Goal: Task Accomplishment & Management: Complete application form

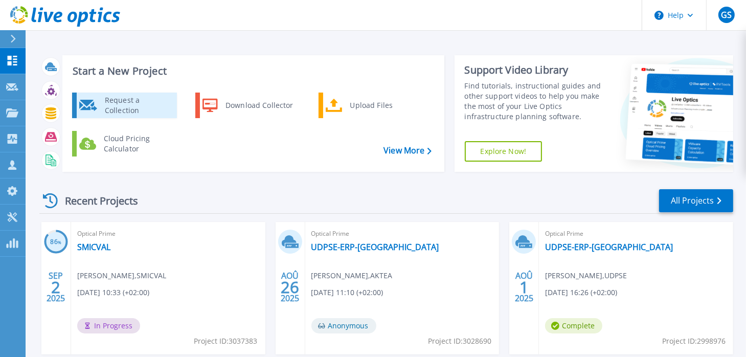
click at [107, 96] on div "Request a Collection" at bounding box center [137, 105] width 75 height 20
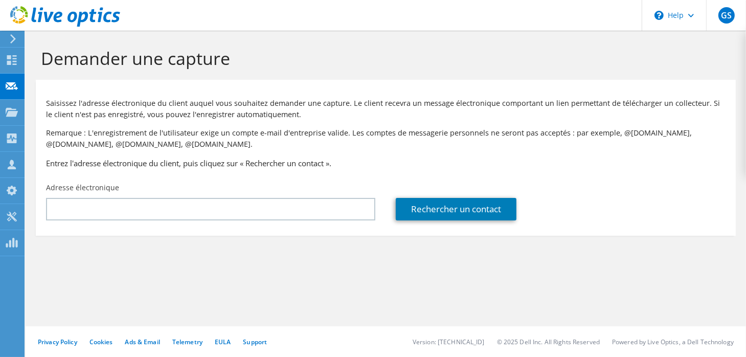
click at [160, 187] on div "Adresse électronique" at bounding box center [211, 201] width 350 height 48
click at [132, 235] on section "Demander une capture Saisissez l'adresse électronique du client auquel vous sou…" at bounding box center [386, 159] width 720 height 256
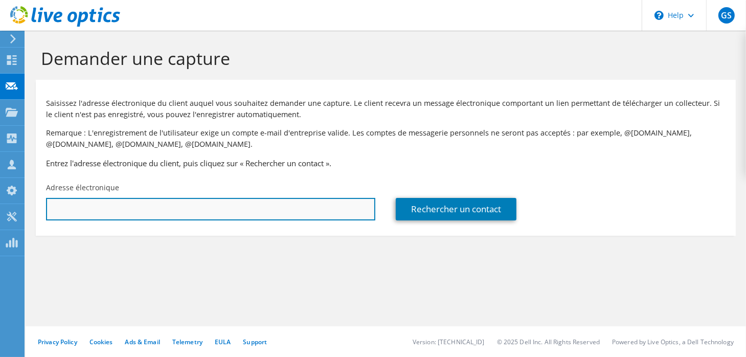
click at [143, 201] on input "text" at bounding box center [210, 209] width 329 height 22
click at [175, 212] on input "guy" at bounding box center [210, 209] width 329 height 22
click at [178, 212] on input "guy" at bounding box center [210, 209] width 329 height 22
click at [237, 218] on input "guy" at bounding box center [210, 209] width 329 height 22
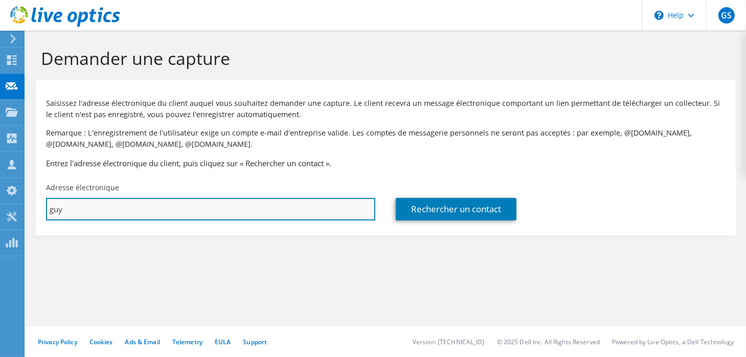
click at [237, 218] on input "guy" at bounding box center [210, 209] width 329 height 22
paste input ".vanhauwermeiren@adisseo.com"
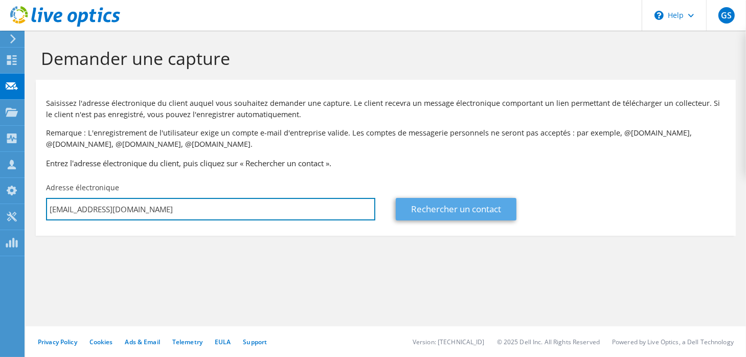
type input "guy.vanhauwermeiren@adisseo.com"
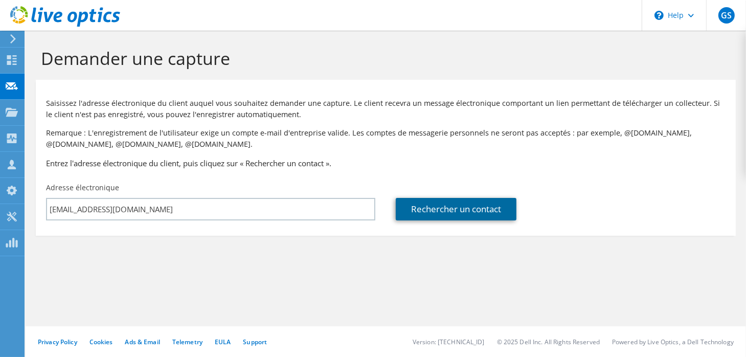
click at [416, 208] on link "Rechercher un contact" at bounding box center [456, 209] width 121 height 22
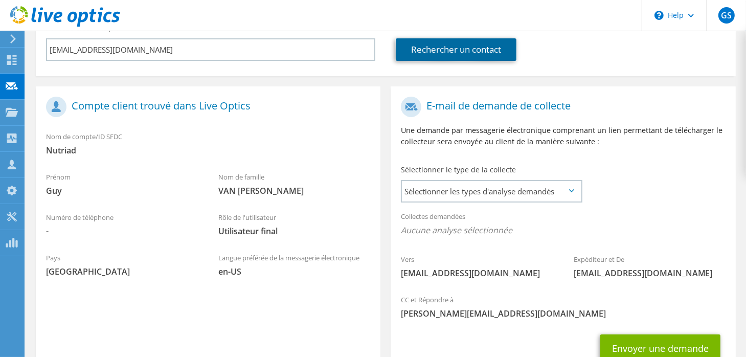
scroll to position [204, 0]
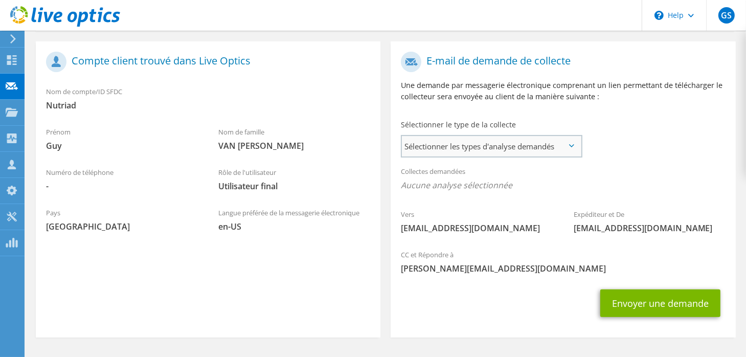
click at [508, 146] on span "Sélectionner les types d'analyse demandés" at bounding box center [491, 146] width 179 height 20
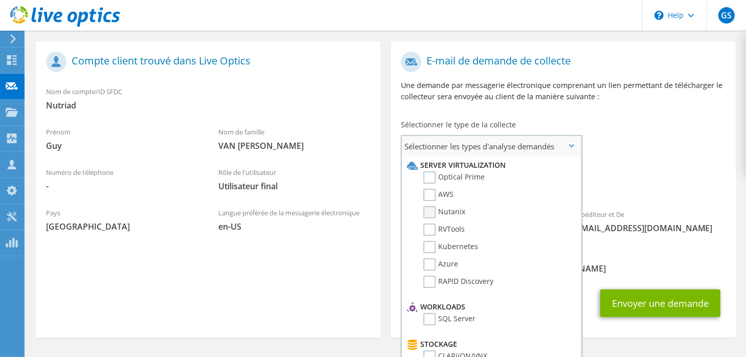
click at [459, 210] on label "Nutanix" at bounding box center [444, 212] width 42 height 12
click at [0, 0] on input "Nutanix" at bounding box center [0, 0] width 0 height 0
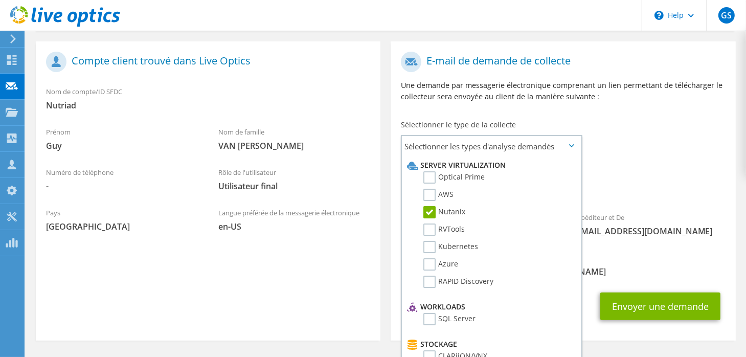
click at [529, 86] on p "Une demande par messagerie électronique comprenant un lien permettant de téléch…" at bounding box center [563, 91] width 324 height 22
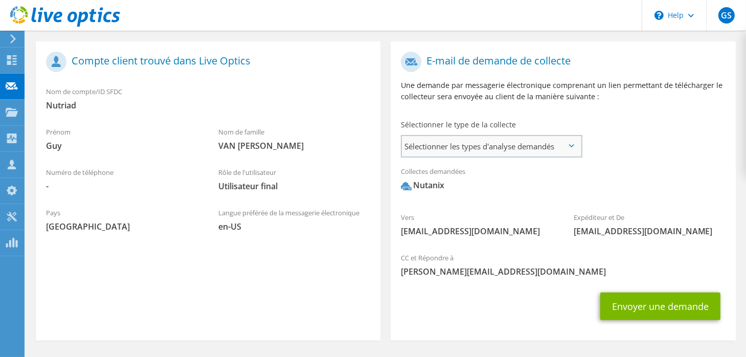
click at [469, 145] on span "Sélectionner les types d'analyse demandés" at bounding box center [491, 146] width 179 height 20
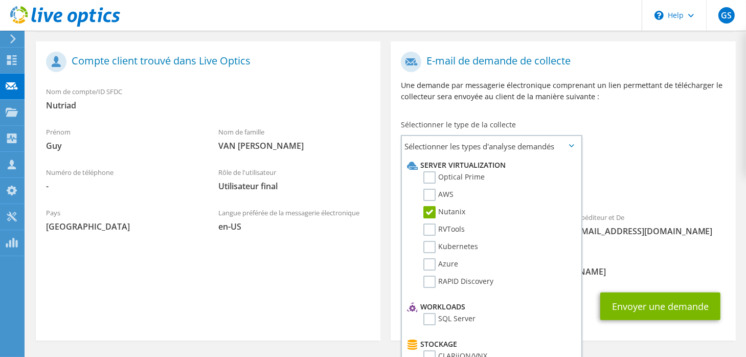
click at [628, 31] on div "E-mail de demande de collecte Une demande par messagerie électronique comprenan…" at bounding box center [562, 185] width 355 height 309
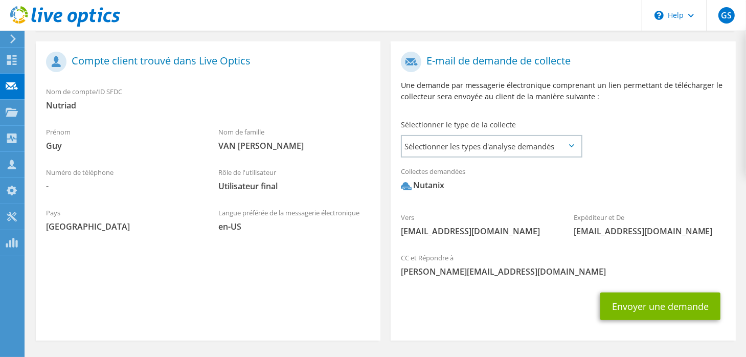
drag, startPoint x: 650, startPoint y: 309, endPoint x: 687, endPoint y: 209, distance: 106.9
click at [687, 209] on div "Expéditeur et De liveoptics@liveoptics.com" at bounding box center [649, 223] width 172 height 35
click at [470, 149] on span "Sélectionner les types d'analyse demandés" at bounding box center [491, 146] width 179 height 20
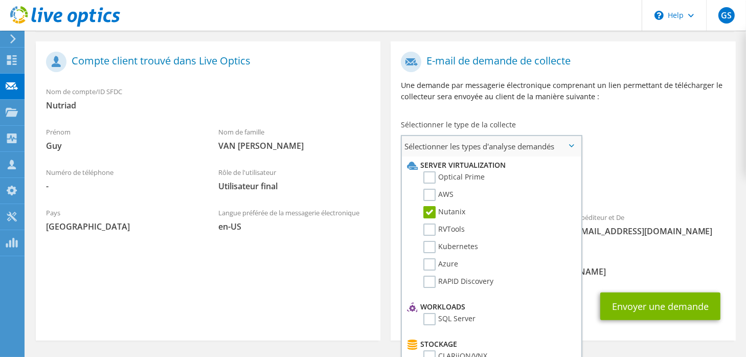
click at [470, 149] on span "Sélectionner les types d'analyse demandés" at bounding box center [491, 146] width 179 height 20
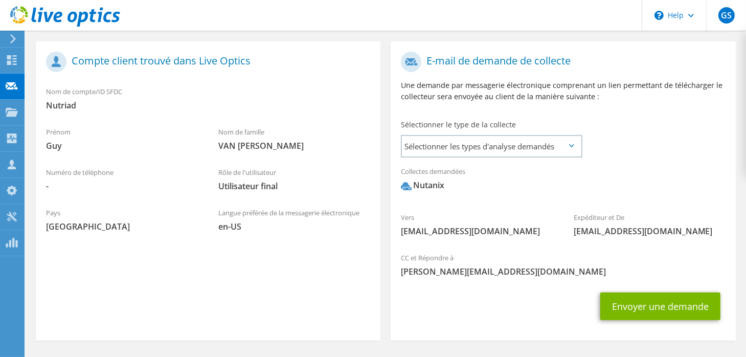
click at [468, 89] on p "Une demande par messagerie électronique comprenant un lien permettant de téléch…" at bounding box center [563, 91] width 324 height 22
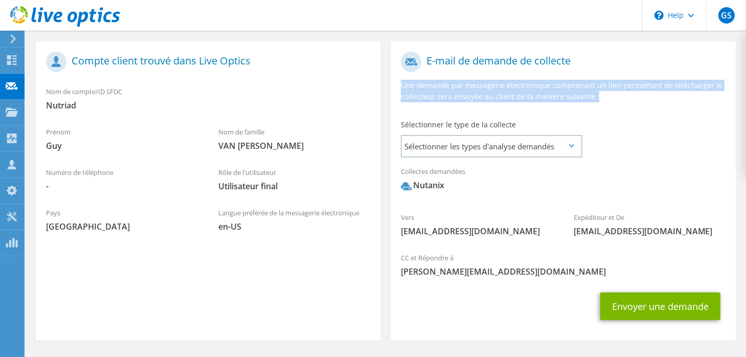
click at [468, 89] on p "Une demande par messagerie électronique comprenant un lien permettant de téléch…" at bounding box center [563, 91] width 324 height 22
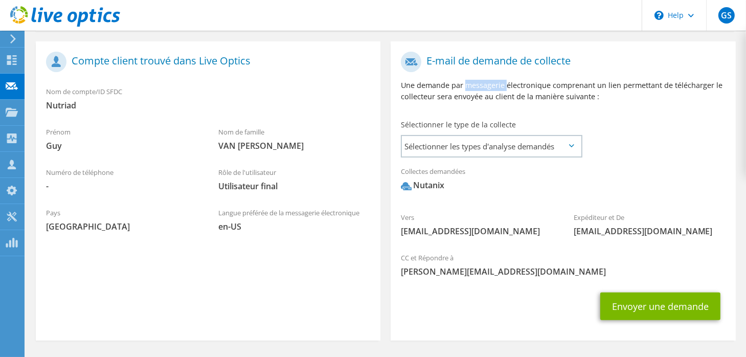
click at [468, 89] on p "Une demande par messagerie électronique comprenant un lien permettant de téléch…" at bounding box center [563, 91] width 324 height 22
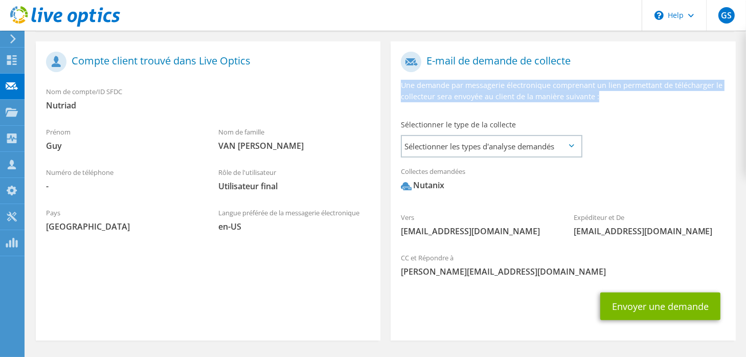
click at [468, 89] on p "Une demande par messagerie électronique comprenant un lien permettant de téléch…" at bounding box center [563, 91] width 324 height 22
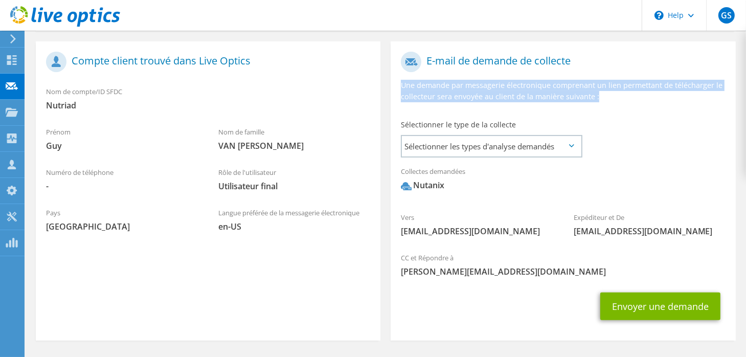
click at [468, 89] on p "Une demande par messagerie électronique comprenant un lien permettant de téléch…" at bounding box center [563, 91] width 324 height 22
click at [474, 94] on p "Une demande par messagerie électronique comprenant un lien permettant de téléch…" at bounding box center [563, 91] width 324 height 22
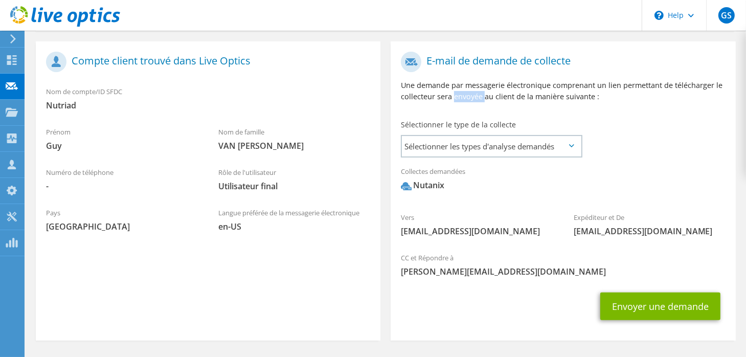
click at [474, 94] on p "Une demande par messagerie électronique comprenant un lien permettant de téléch…" at bounding box center [563, 91] width 324 height 22
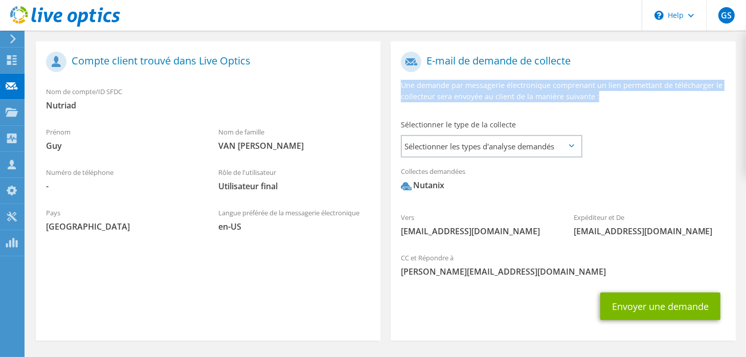
click at [474, 94] on p "Une demande par messagerie électronique comprenant un lien permettant de téléch…" at bounding box center [563, 91] width 324 height 22
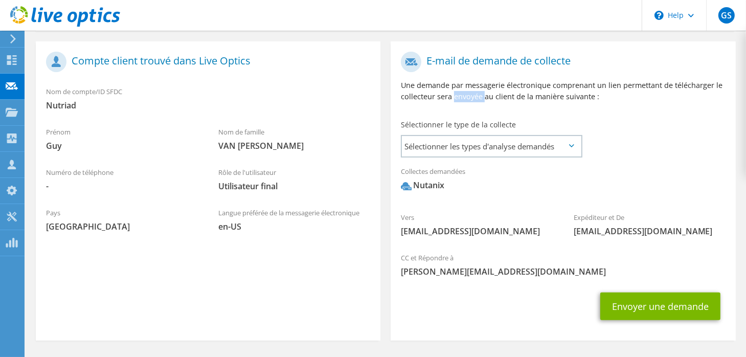
click at [474, 94] on p "Une demande par messagerie électronique comprenant un lien permettant de téléch…" at bounding box center [563, 91] width 324 height 22
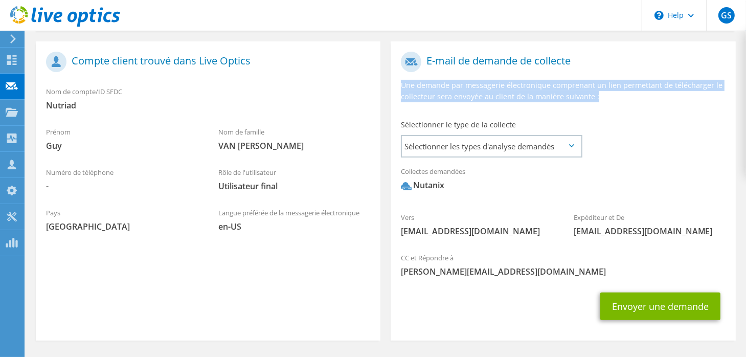
click at [474, 94] on p "Une demande par messagerie électronique comprenant un lien permettant de téléch…" at bounding box center [563, 91] width 324 height 22
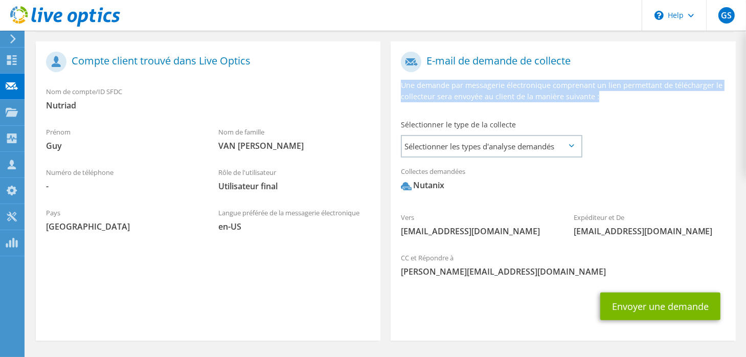
click at [474, 94] on p "Une demande par messagerie électronique comprenant un lien permettant de téléch…" at bounding box center [563, 91] width 324 height 22
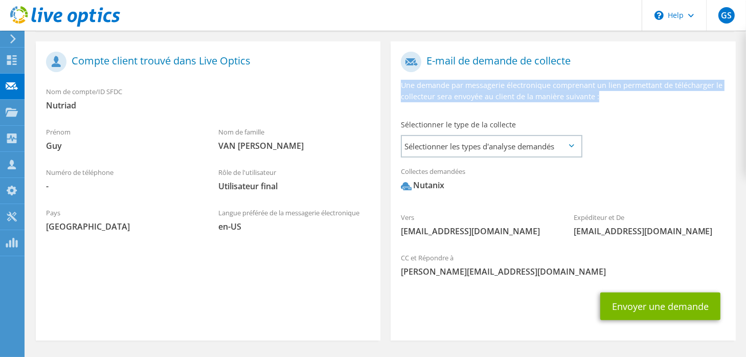
click at [474, 94] on p "Une demande par messagerie électronique comprenant un lien permettant de téléch…" at bounding box center [563, 91] width 324 height 22
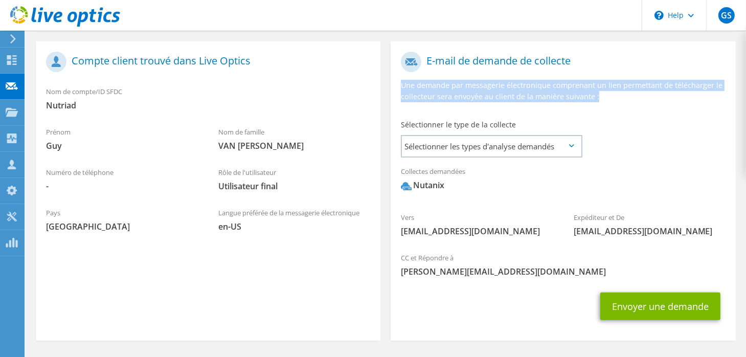
click at [474, 94] on p "Une demande par messagerie électronique comprenant un lien permettant de téléch…" at bounding box center [563, 91] width 324 height 22
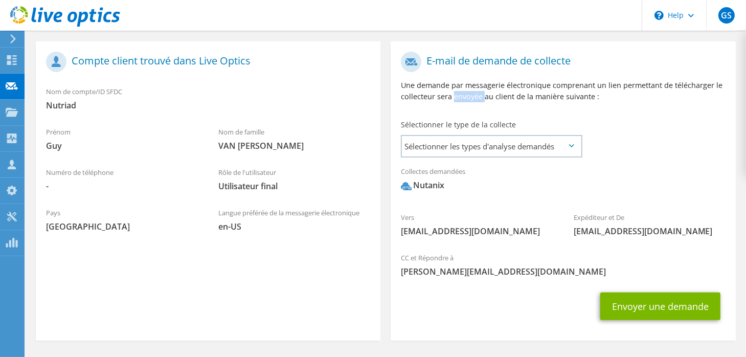
click at [474, 94] on p "Une demande par messagerie électronique comprenant un lien permettant de téléch…" at bounding box center [563, 91] width 324 height 22
click at [466, 151] on span "Sélectionner les types d'analyse demandés" at bounding box center [491, 146] width 179 height 20
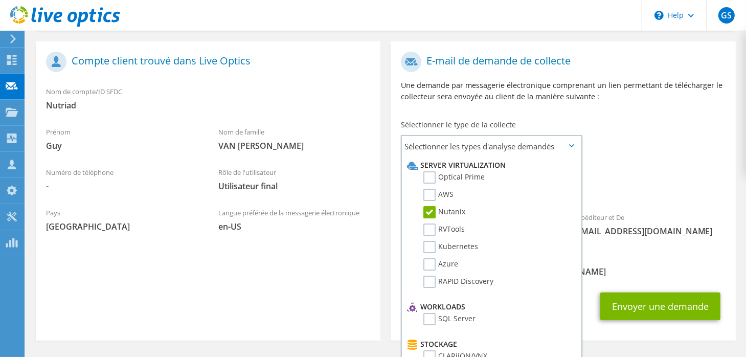
click at [630, 118] on div "Vers guy.vanhauwermeiren@adisseo.com Expéditeur et De liveoptics@liveoptics.com" at bounding box center [562, 147] width 344 height 200
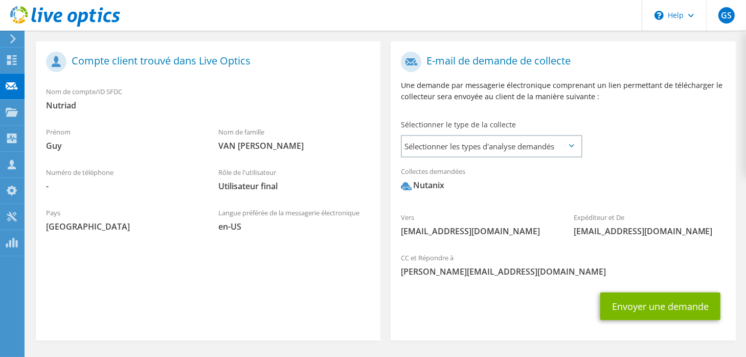
click at [631, 232] on span "liveoptics@liveoptics.com" at bounding box center [649, 230] width 152 height 11
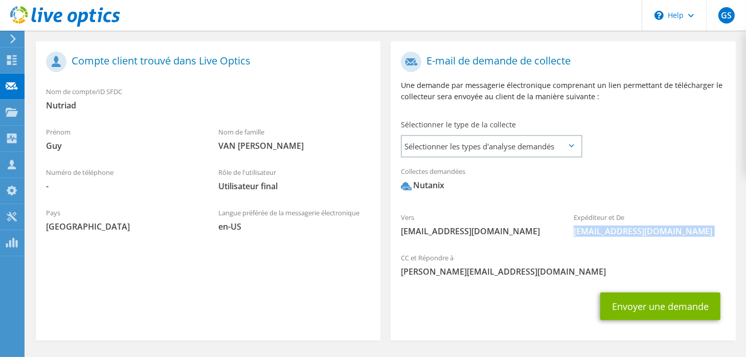
click at [631, 232] on span "liveoptics@liveoptics.com" at bounding box center [649, 230] width 152 height 11
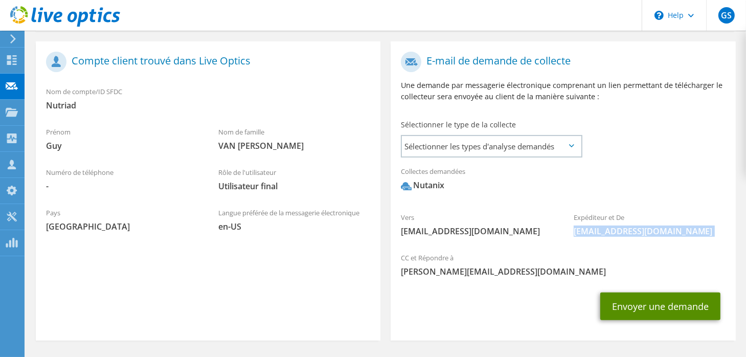
click at [655, 312] on button "Envoyer une demande" at bounding box center [660, 306] width 120 height 28
